Goal: Obtain resource: Obtain resource

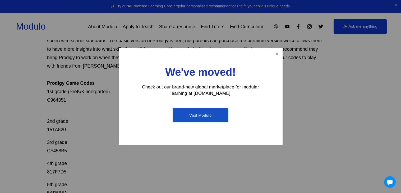
scroll to position [69, 0]
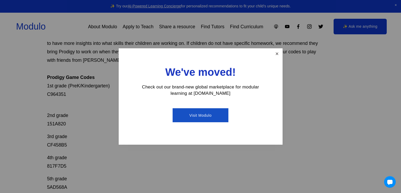
click at [275, 53] on link "Close" at bounding box center [276, 53] width 9 height 9
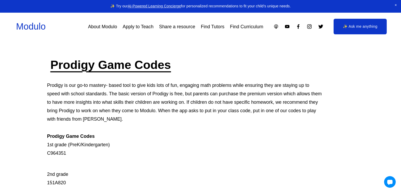
scroll to position [9, 0]
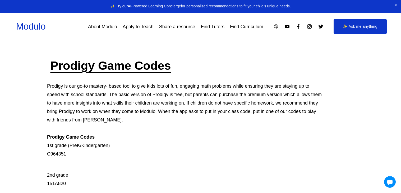
click at [57, 153] on p "Prodigy is our go-to mastery- based tool to give kids lots of fun, engaging mat…" at bounding box center [185, 120] width 276 height 76
copy p "C964351"
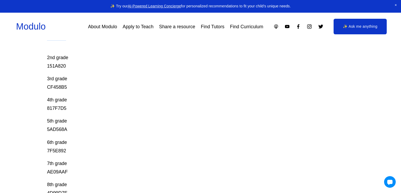
scroll to position [136, 0]
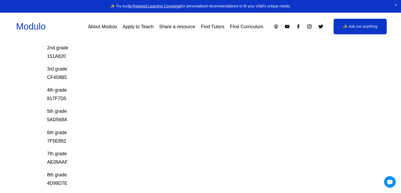
click at [59, 57] on p "2nd grade 151A820" at bounding box center [185, 47] width 276 height 25
copy p "151A820"
